Goal: Task Accomplishment & Management: Manage account settings

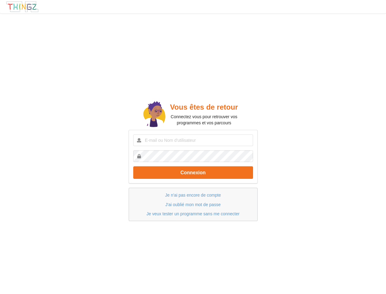
click at [193, 147] on div "Connexion" at bounding box center [193, 157] width 129 height 54
click at [382, 7] on div at bounding box center [382, 7] width 10 height 8
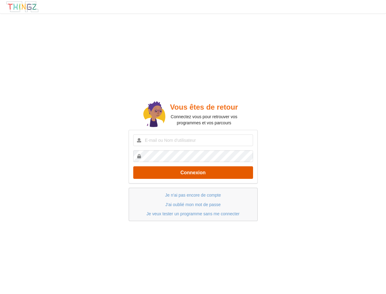
click at [193, 172] on button "Connexion" at bounding box center [193, 172] width 120 height 13
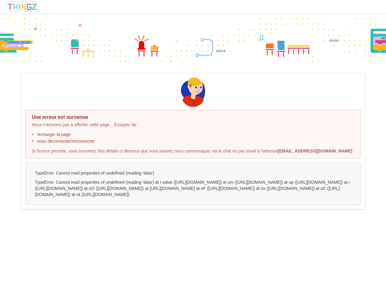
click at [193, 195] on p "TypeError: Cannot read properties of undefined (reading 'data') at r.value ([UR…" at bounding box center [193, 188] width 317 height 18
click at [193, 204] on div "TypeError: Cannot read properties of undefined (reading 'data')" at bounding box center [193, 183] width 336 height 42
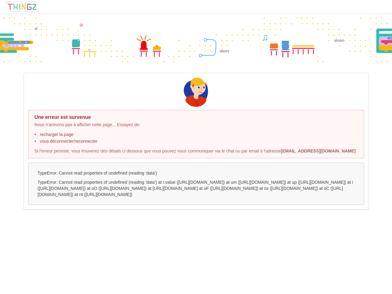
click at [193, 214] on div "Une erreur est survenue Nous n'arrivons pas à afficher cette page... Essayez de…" at bounding box center [196, 147] width 392 height 294
